Goal: Register for event/course

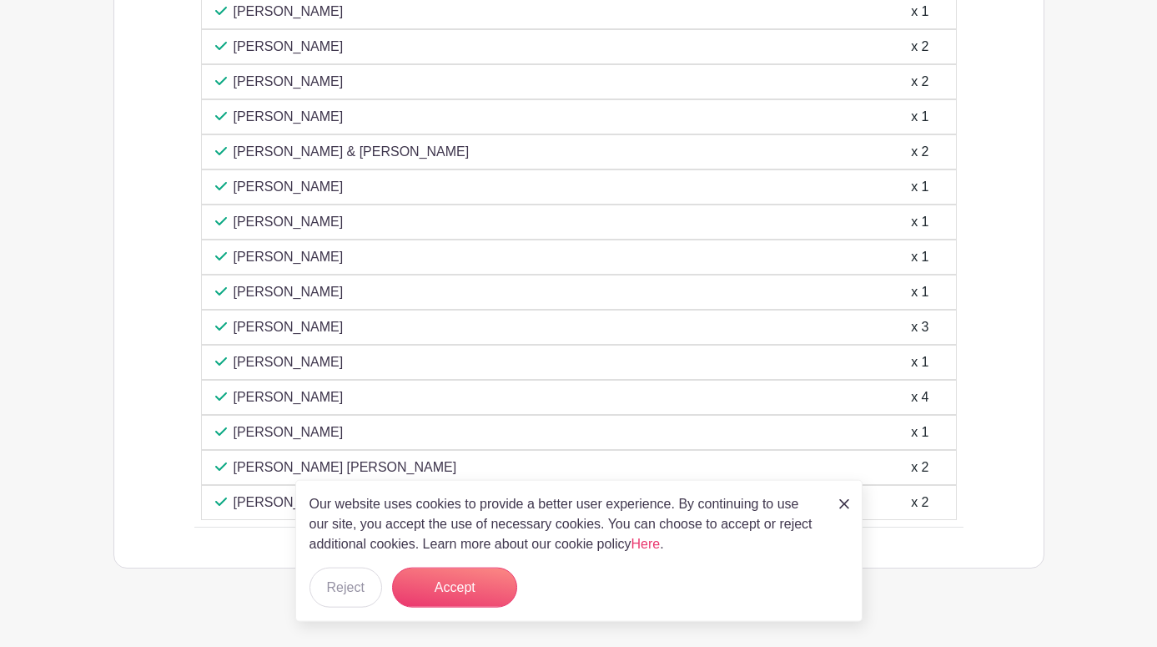
scroll to position [1158, 0]
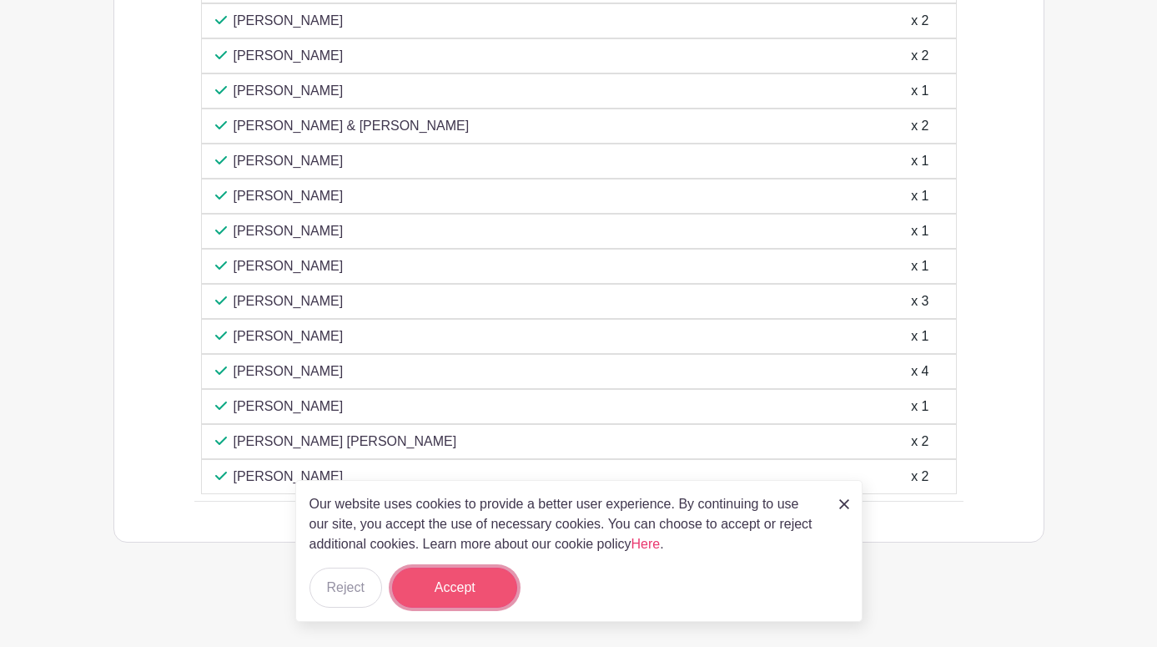
click at [440, 588] on button "Accept" at bounding box center [454, 587] width 125 height 40
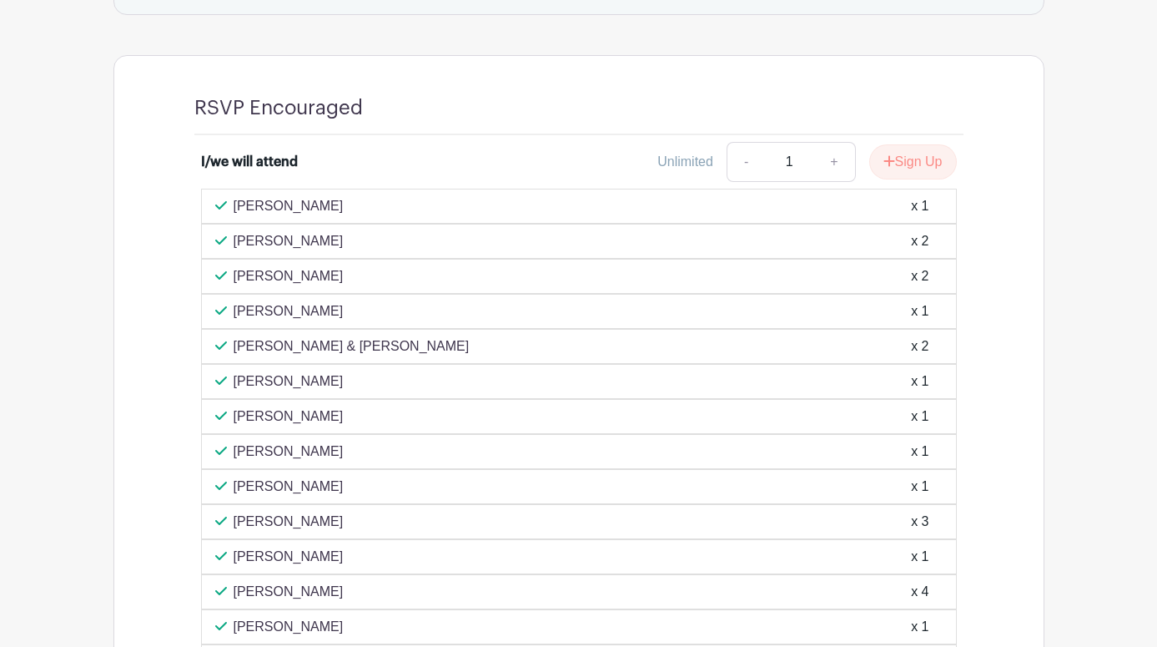
scroll to position [988, 0]
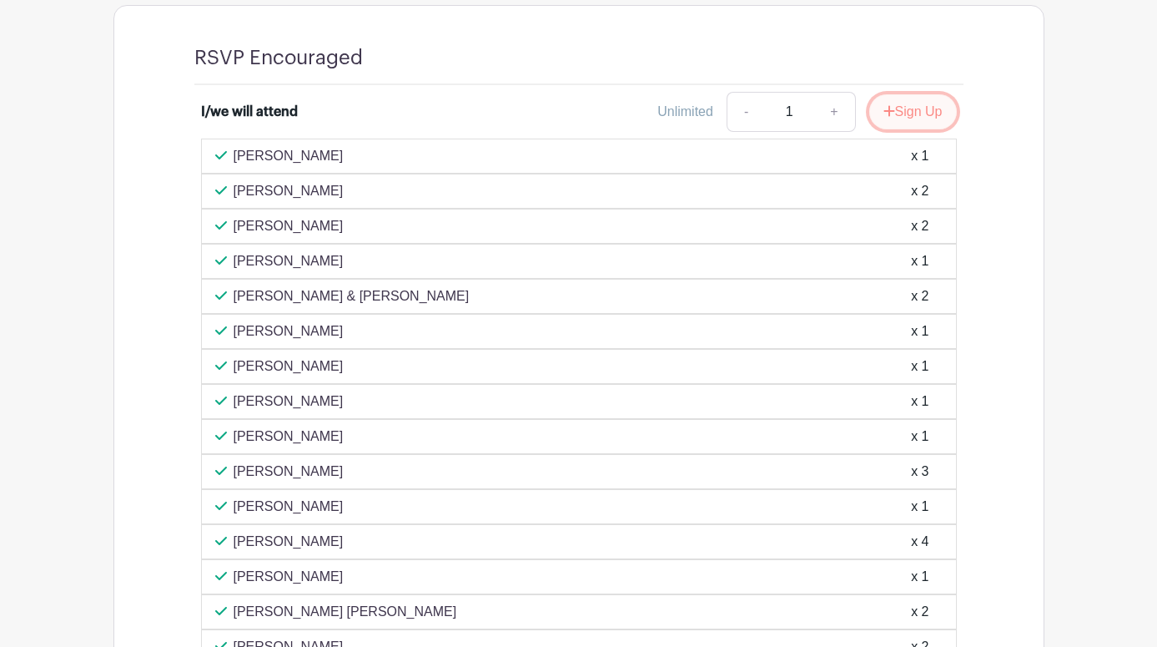
click at [910, 121] on button "Sign Up" at bounding box center [914, 111] width 88 height 35
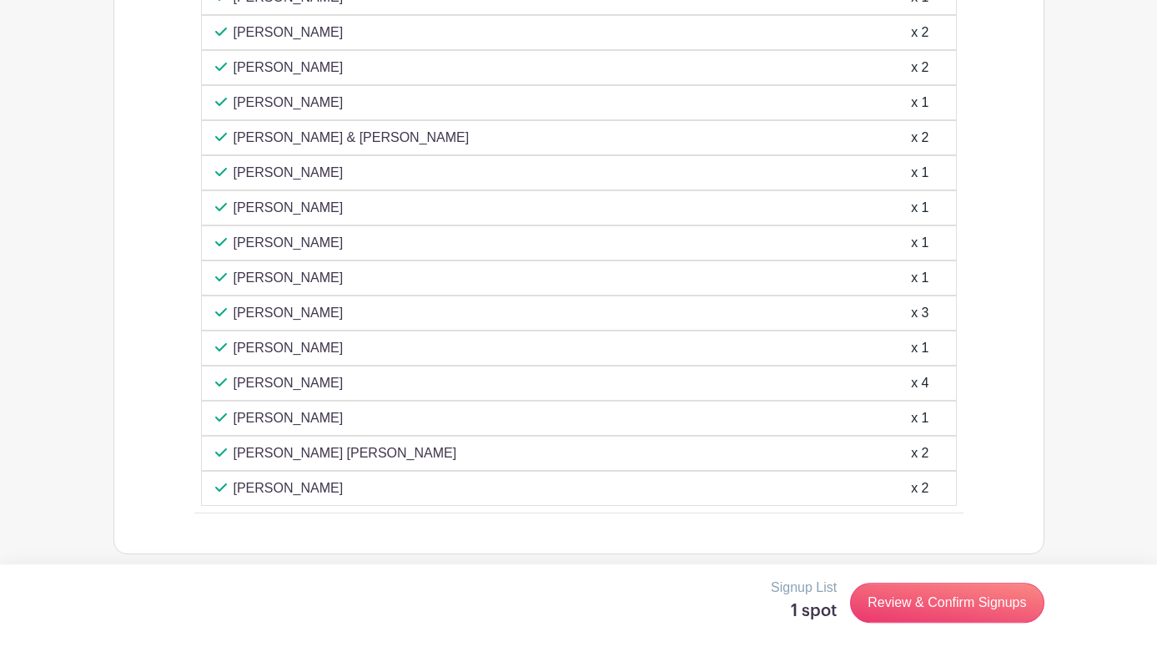
scroll to position [1158, 0]
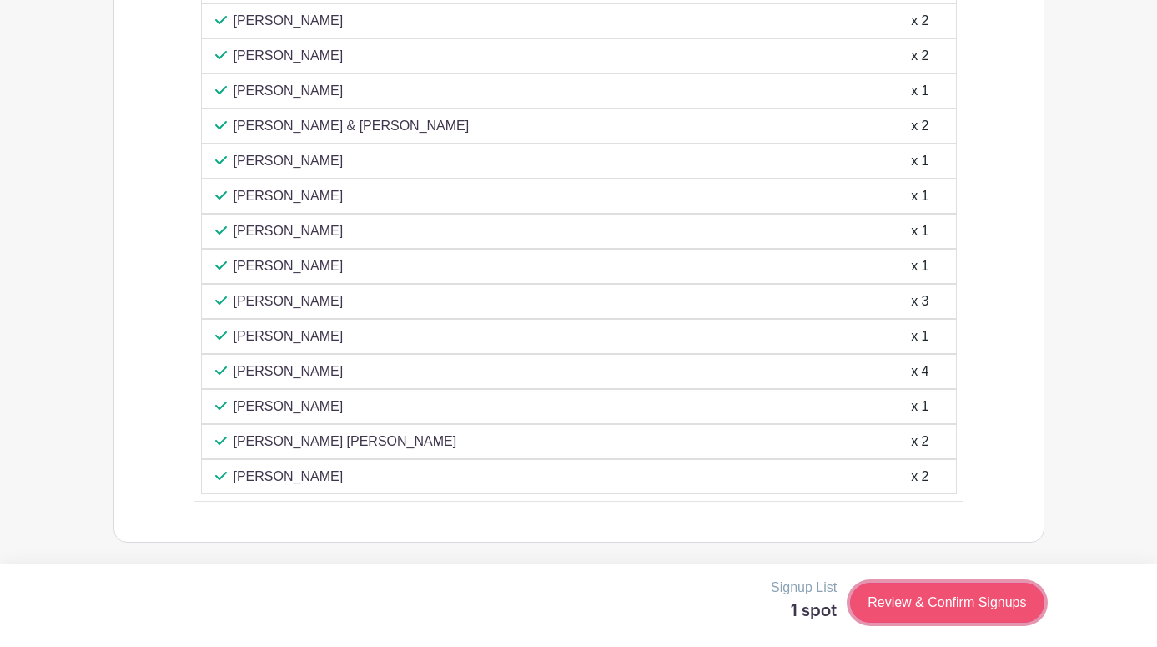
click at [914, 602] on link "Review & Confirm Signups" at bounding box center [947, 602] width 194 height 40
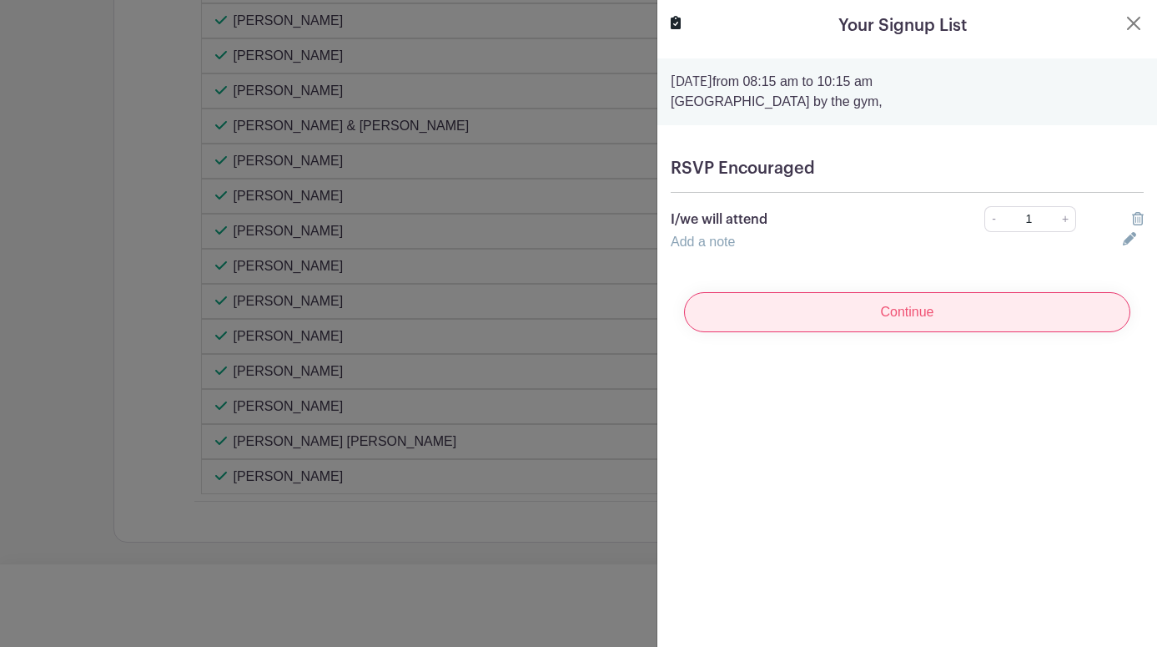
click at [814, 314] on input "Continue" at bounding box center [907, 312] width 446 height 40
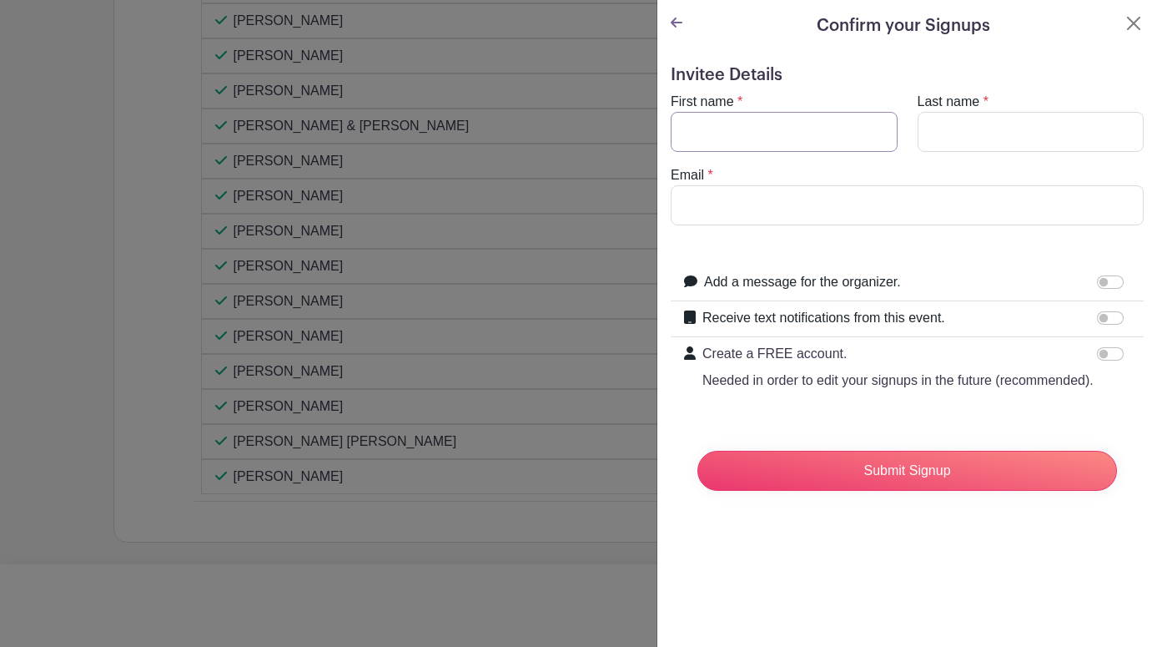
click at [753, 117] on input "First name" at bounding box center [784, 132] width 227 height 40
type input "[PERSON_NAME]"
type input "Balak"
type input "[EMAIL_ADDRESS][DOMAIN_NAME]"
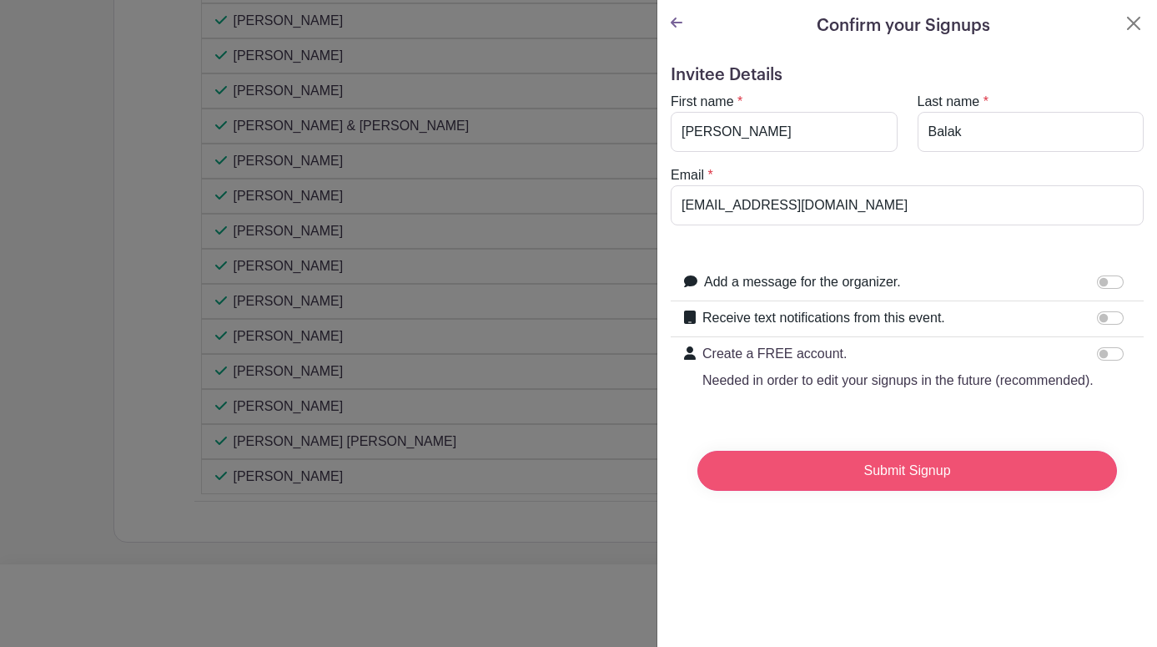
click at [848, 480] on input "Submit Signup" at bounding box center [908, 471] width 420 height 40
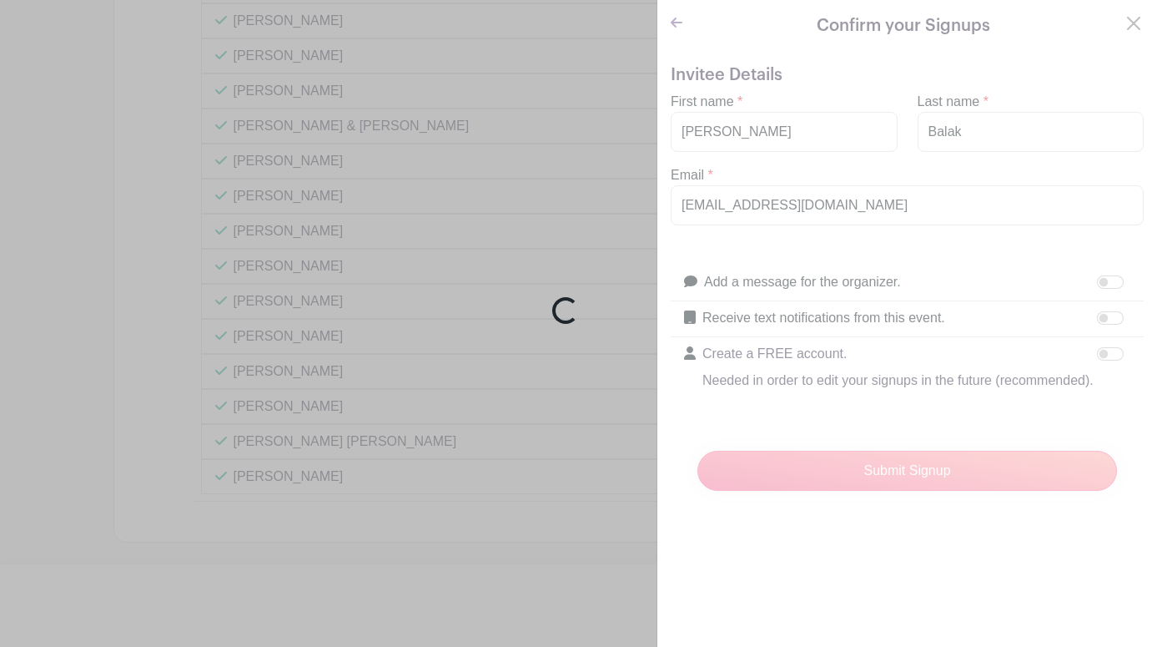
scroll to position [1193, 0]
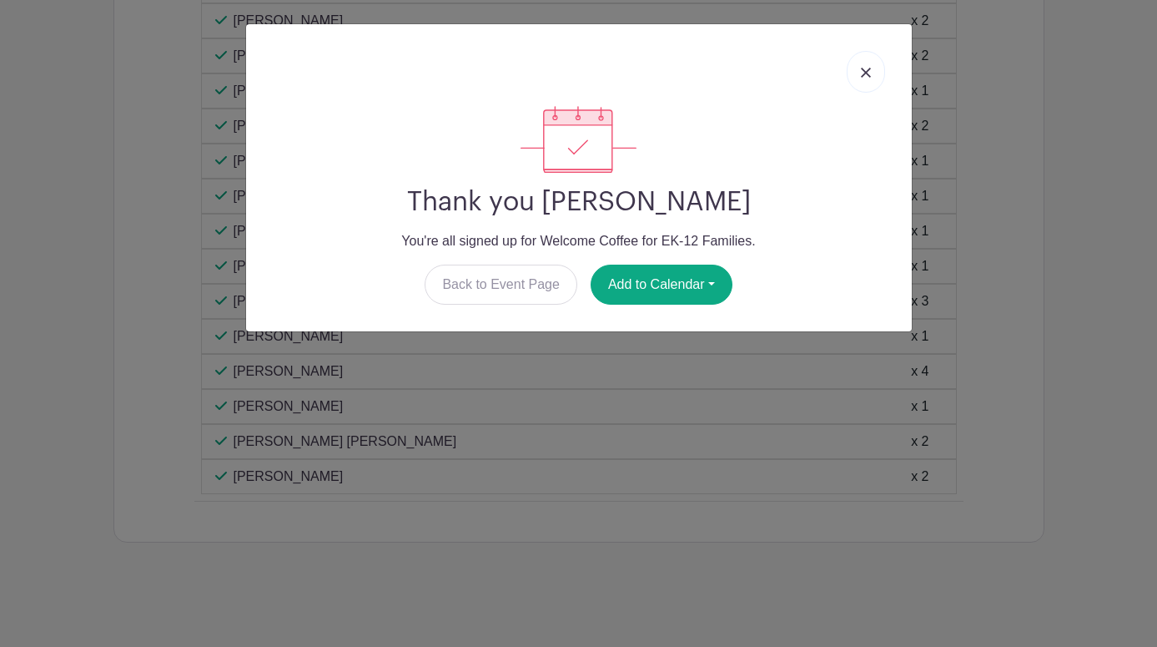
click at [874, 68] on link at bounding box center [866, 72] width 38 height 42
